Goal: Information Seeking & Learning: Understand process/instructions

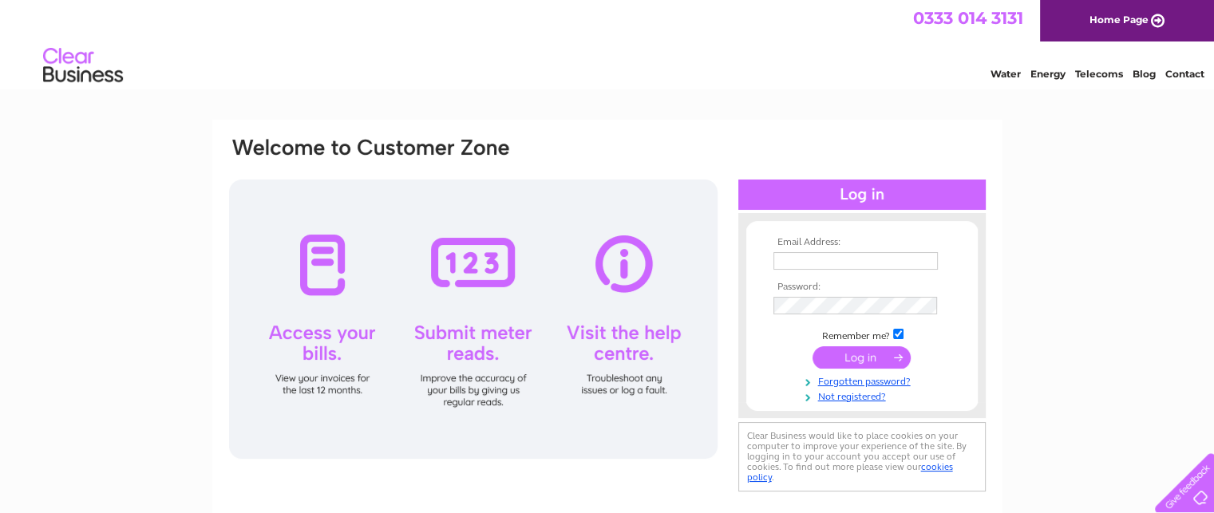
type input "[EMAIL_ADDRESS][DOMAIN_NAME]"
click at [853, 360] on input "submit" at bounding box center [861, 357] width 98 height 22
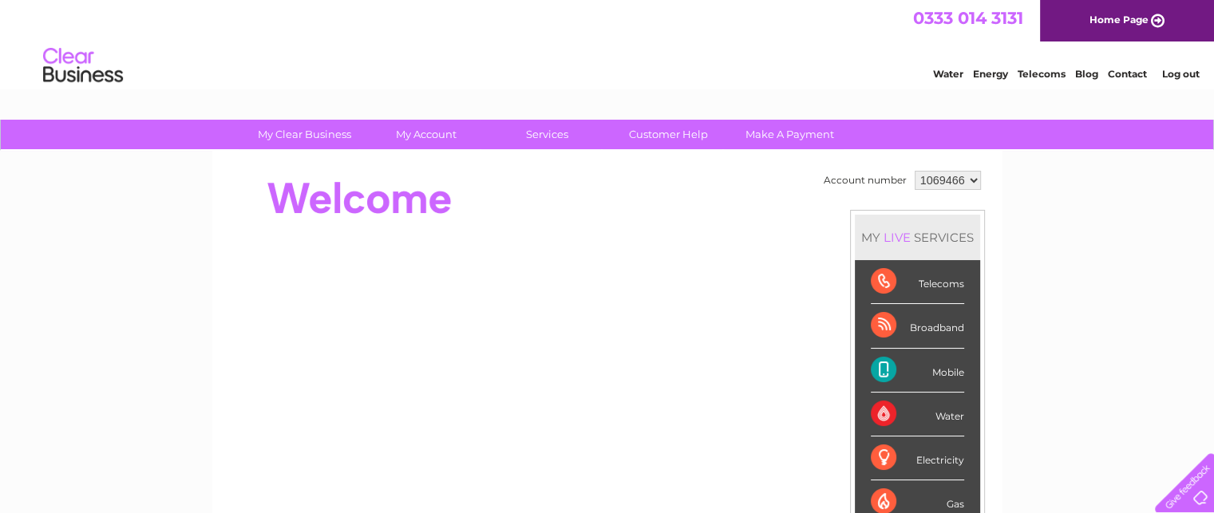
click at [924, 369] on div "Mobile" at bounding box center [917, 371] width 93 height 44
click at [881, 370] on div "Mobile" at bounding box center [917, 371] width 93 height 44
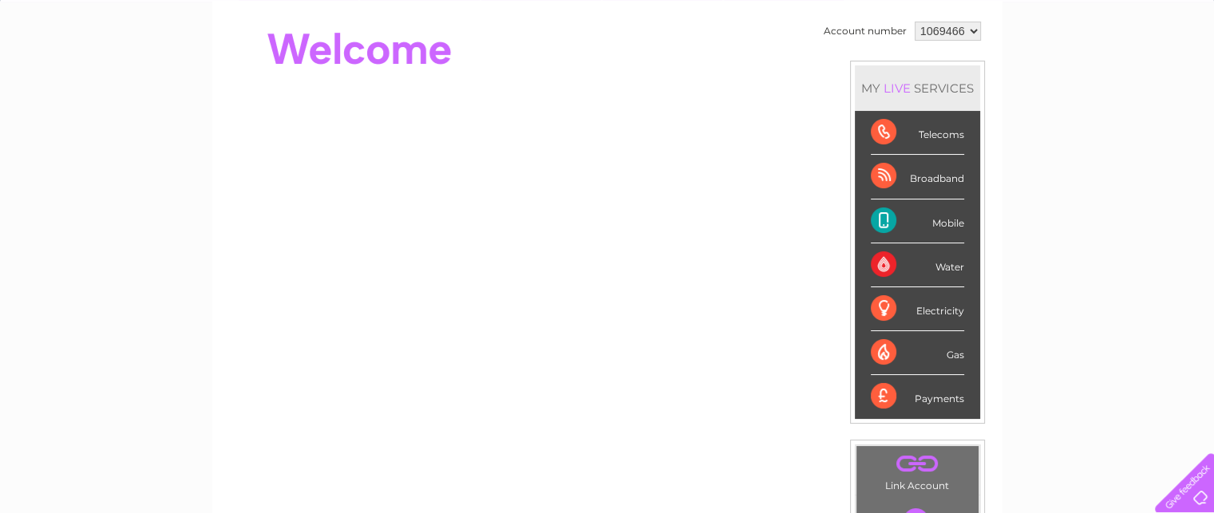
scroll to position [181, 0]
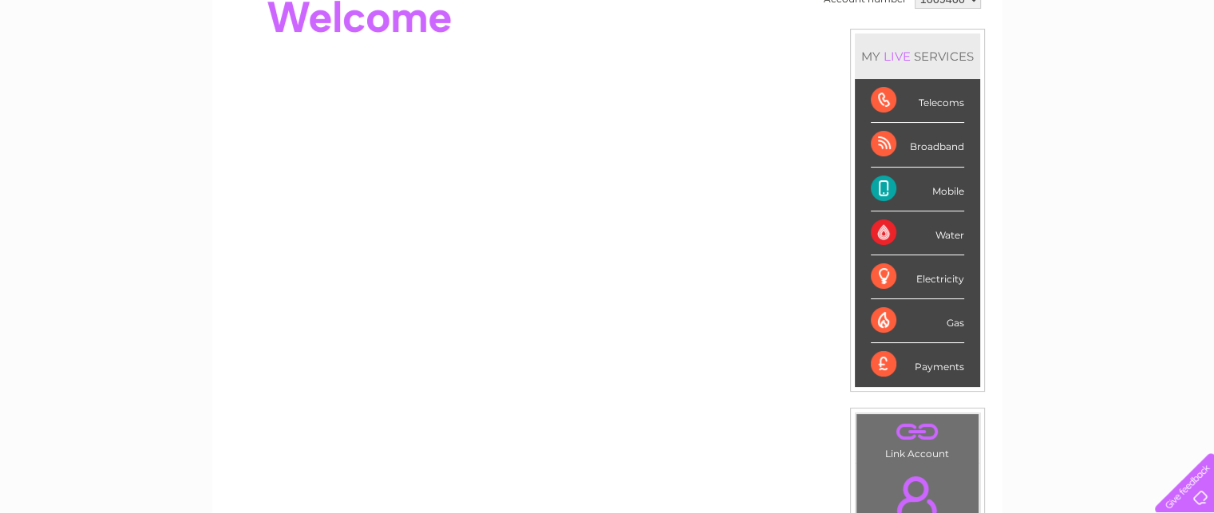
click at [881, 187] on div "Mobile" at bounding box center [917, 190] width 93 height 44
click at [878, 187] on div "Mobile" at bounding box center [917, 190] width 93 height 44
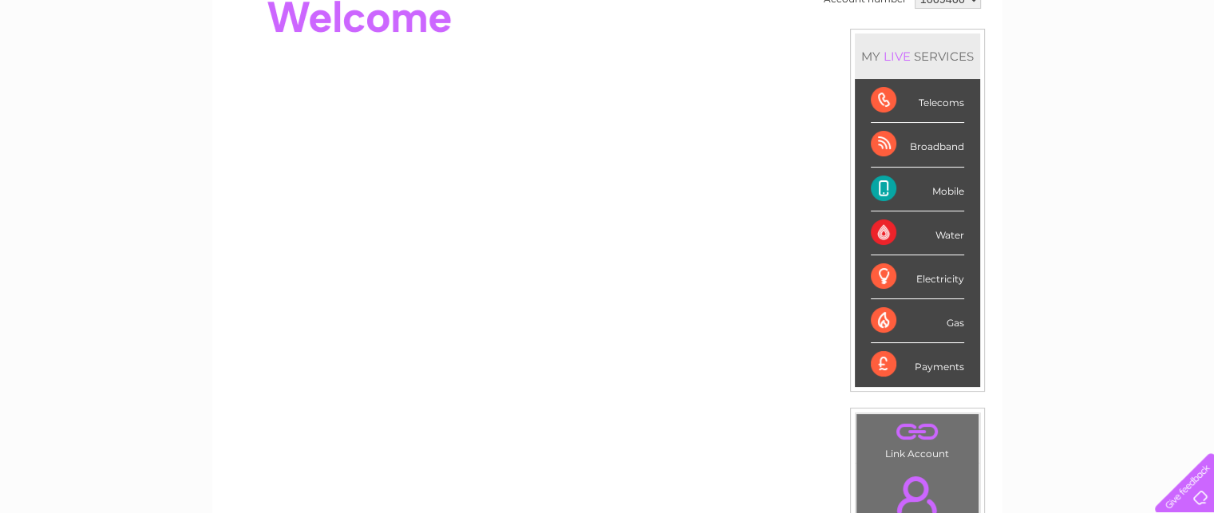
click at [942, 189] on div "Mobile" at bounding box center [917, 190] width 93 height 44
click at [942, 188] on div "Mobile" at bounding box center [917, 190] width 93 height 44
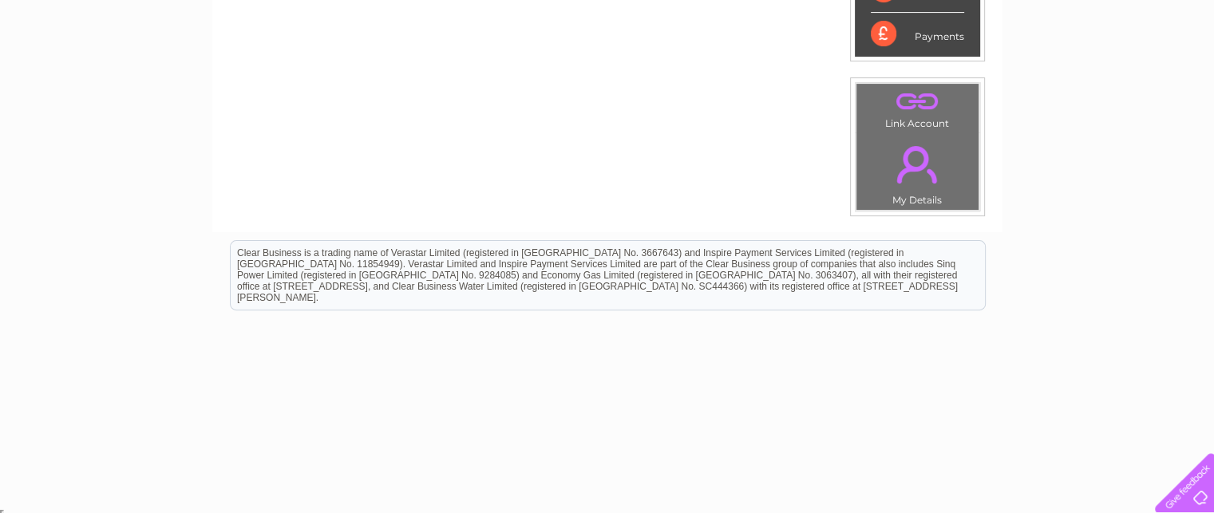
scroll to position [63, 0]
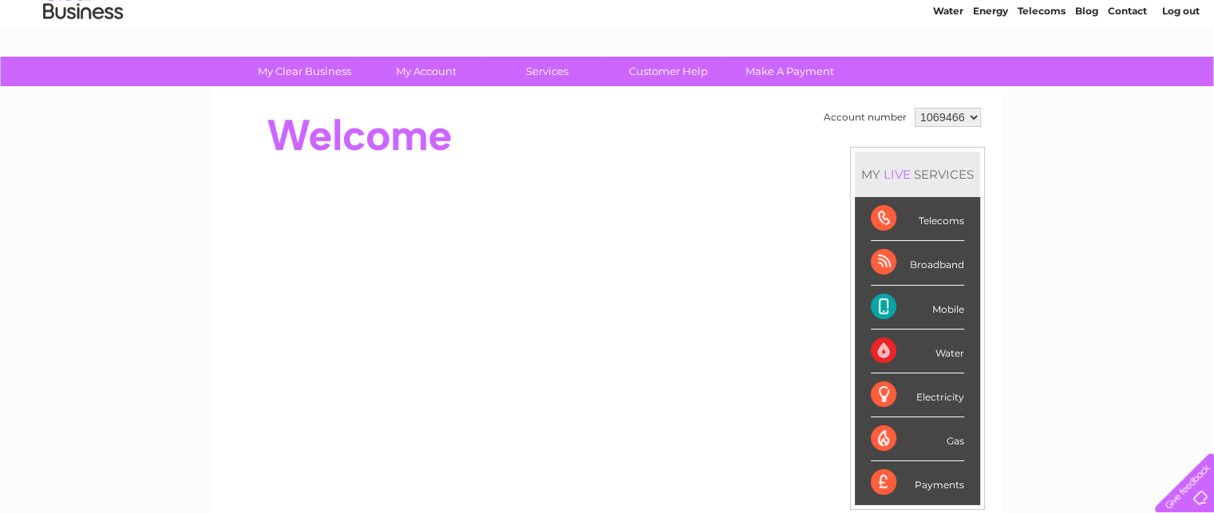
click at [878, 302] on div "Mobile" at bounding box center [917, 308] width 93 height 44
click at [945, 302] on div "Mobile" at bounding box center [917, 308] width 93 height 44
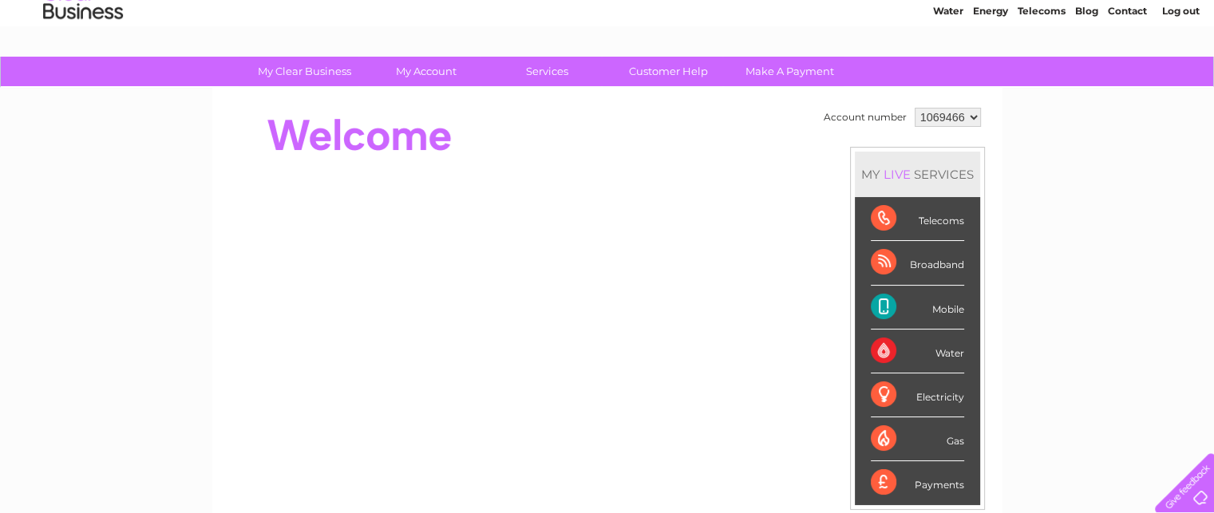
click at [945, 302] on div "Mobile" at bounding box center [917, 308] width 93 height 44
click at [1140, 337] on div "My Clear Business Login Details My Details My Preferences Link Account My Accou…" at bounding box center [607, 505] width 1214 height 897
click at [875, 168] on div "MY LIVE SERVICES" at bounding box center [917, 174] width 125 height 45
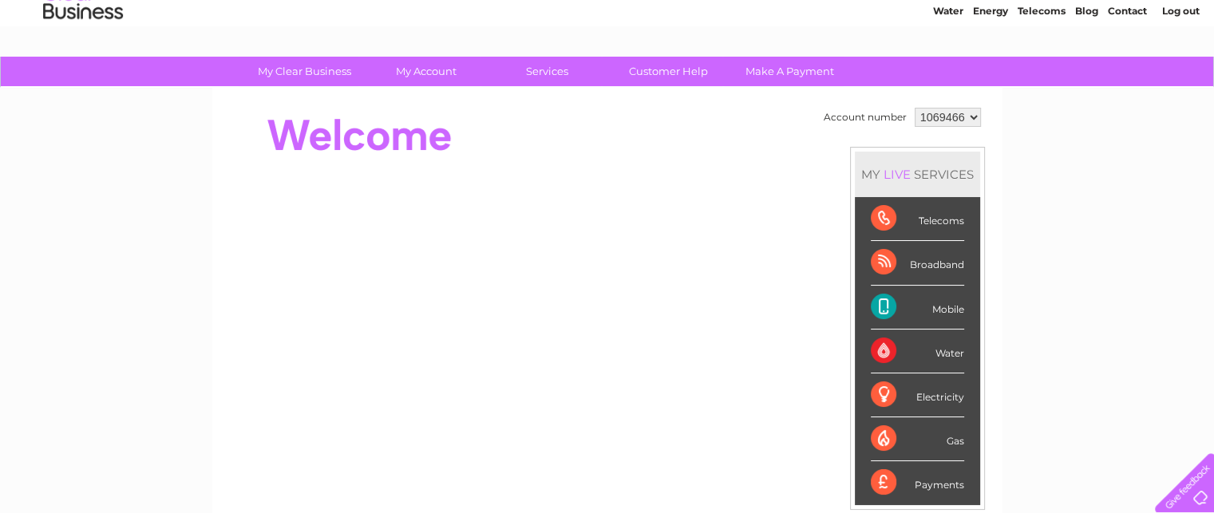
click at [914, 262] on div "Broadband" at bounding box center [917, 263] width 93 height 44
click at [879, 259] on div "Broadband" at bounding box center [917, 263] width 93 height 44
click at [970, 115] on select "1069466" at bounding box center [948, 117] width 66 height 19
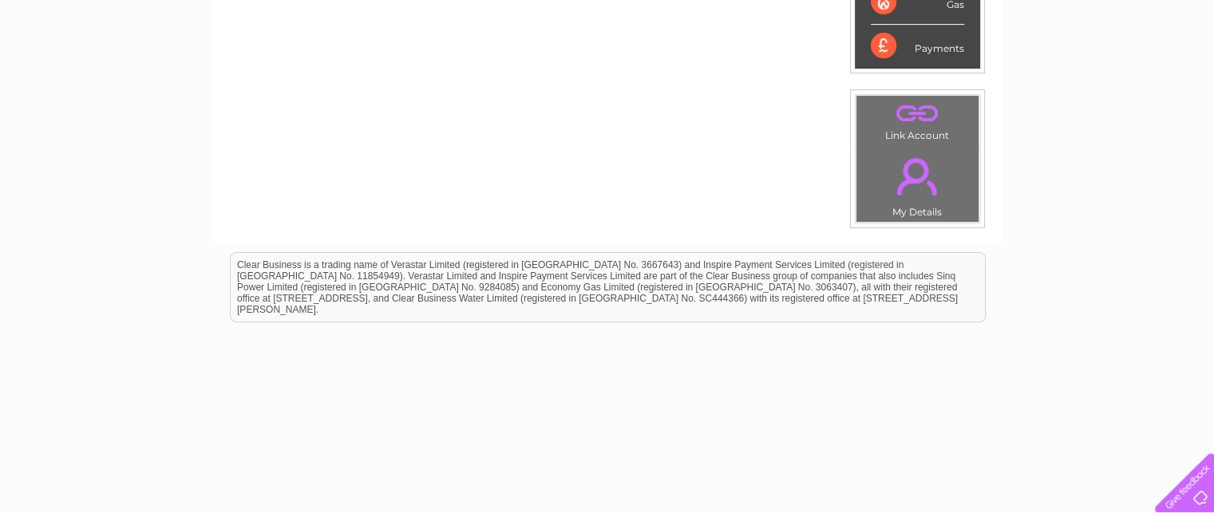
scroll to position [51, 0]
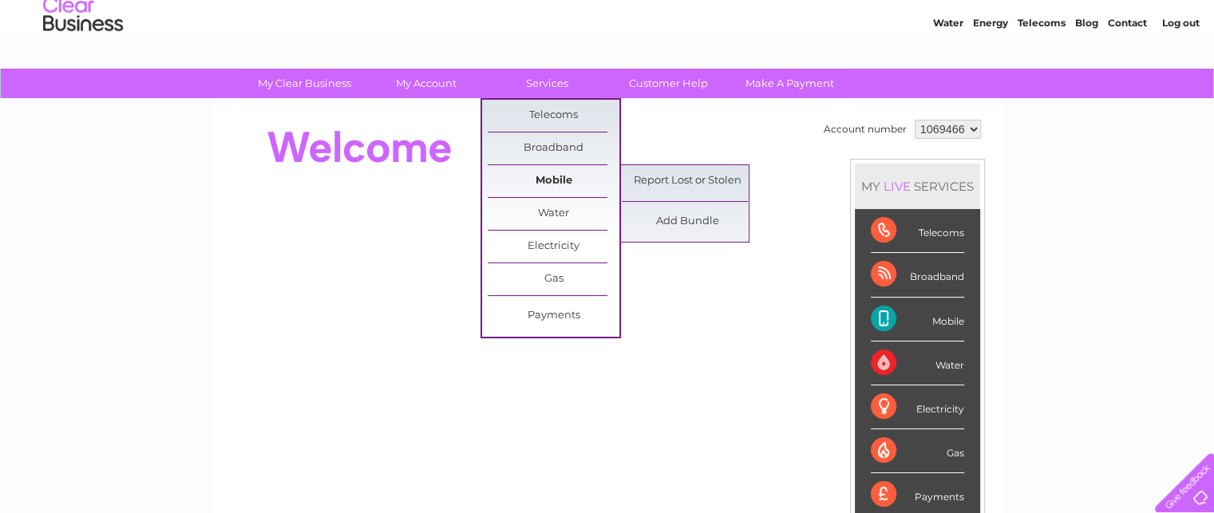
click at [545, 184] on link "Mobile" at bounding box center [554, 181] width 132 height 32
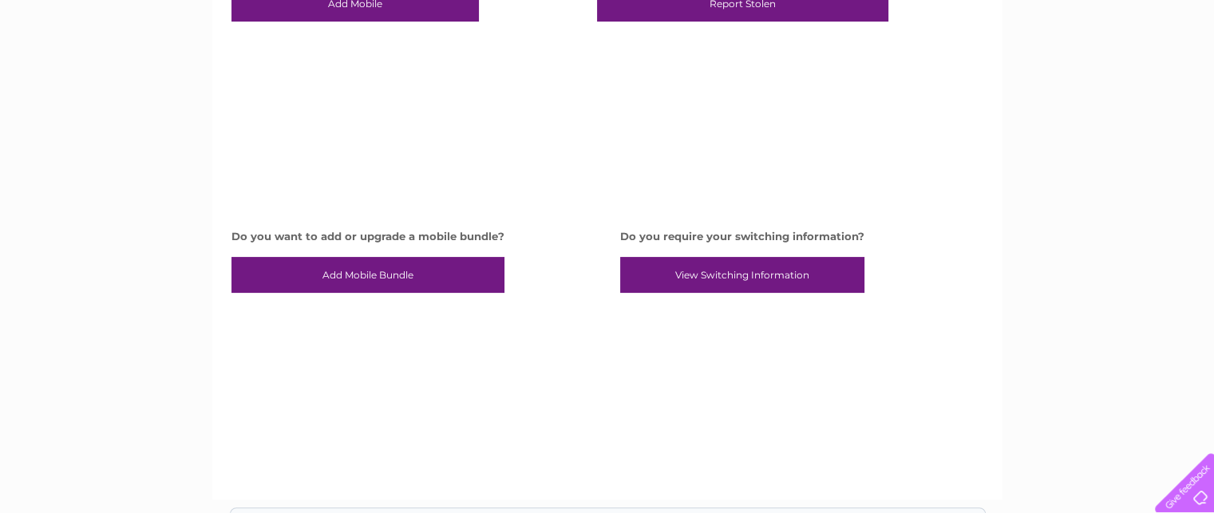
scroll to position [330, 0]
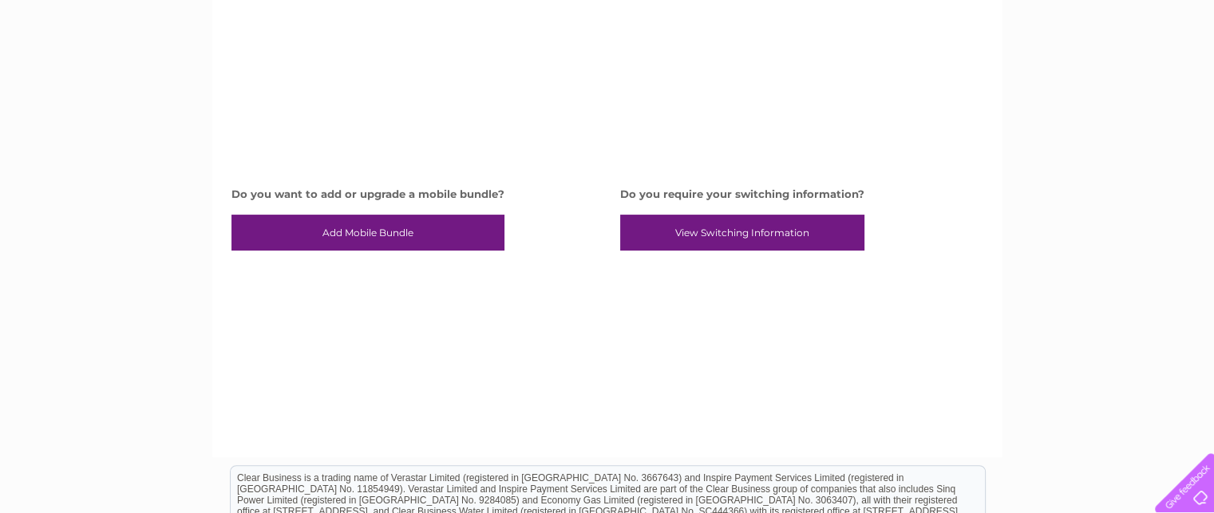
click at [753, 231] on link "View Switching Information" at bounding box center [742, 233] width 244 height 37
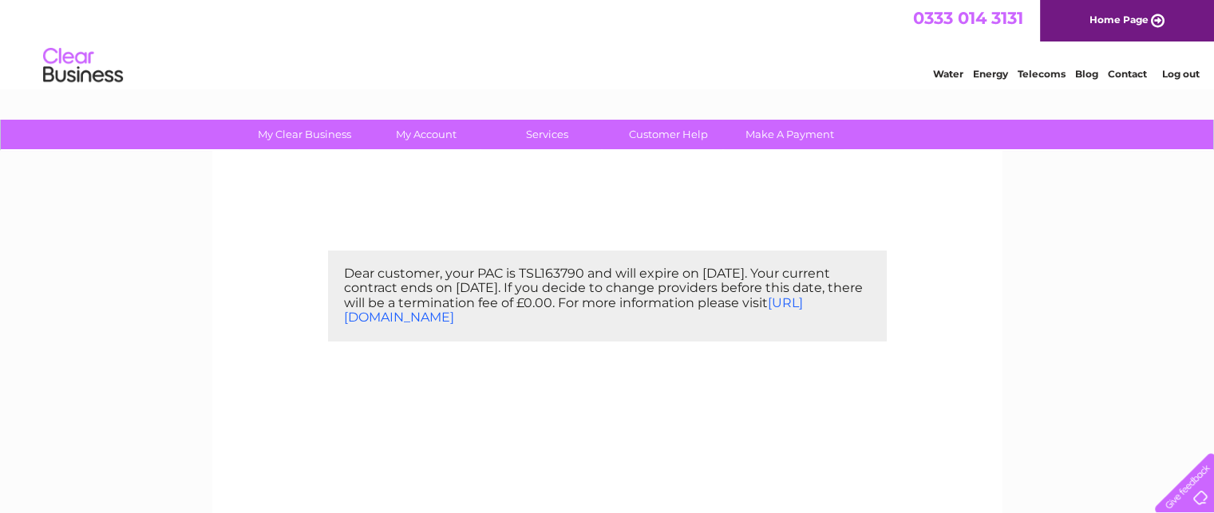
click at [562, 314] on link "https://www.clearbusiness.co.uk/help-and-support/telecoms-help" at bounding box center [573, 310] width 459 height 30
